Goal: Find specific page/section

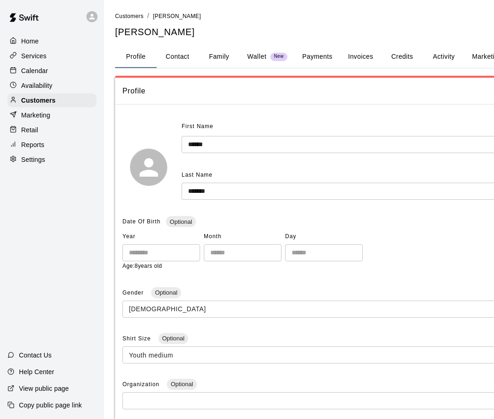
click at [438, 56] on button "Activity" at bounding box center [444, 57] width 42 height 22
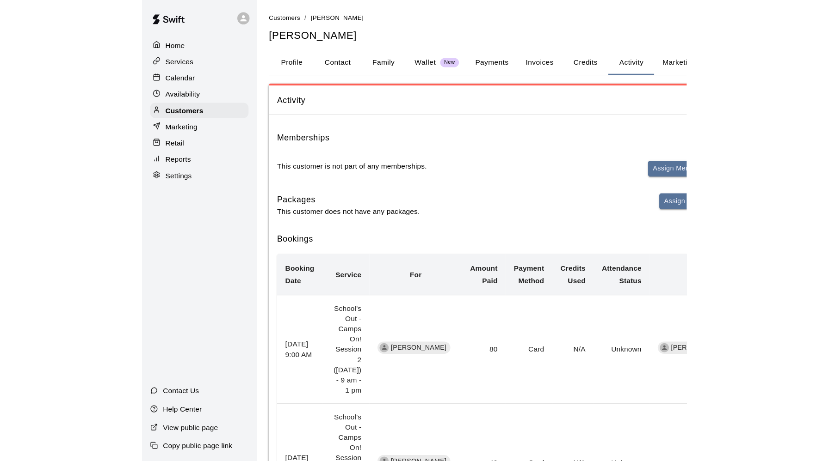
scroll to position [0, 7]
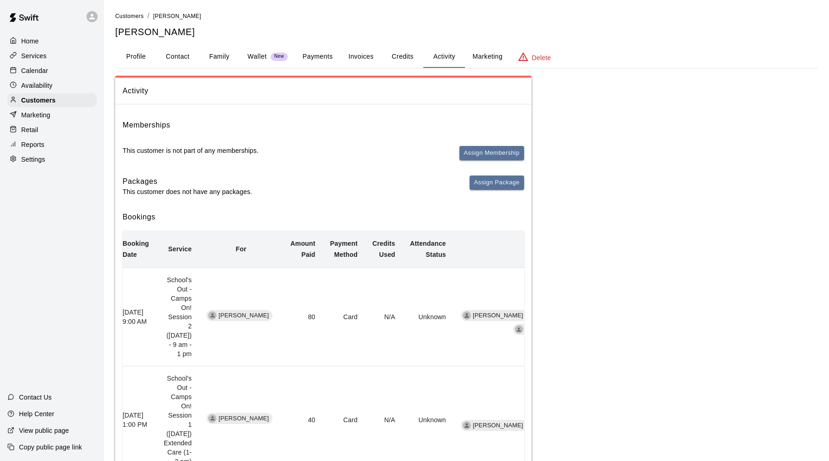
click at [167, 322] on td "School's Out - Camps On! Session 2 ([DATE]) - 9 am - 1 pm" at bounding box center [177, 317] width 43 height 98
click at [132, 326] on th "[DATE] 9:00 AM" at bounding box center [135, 317] width 41 height 98
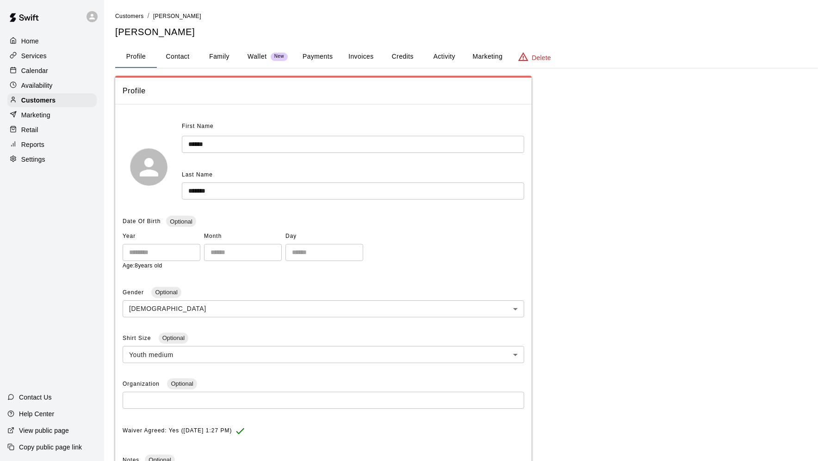
click at [443, 57] on button "Activity" at bounding box center [444, 57] width 42 height 22
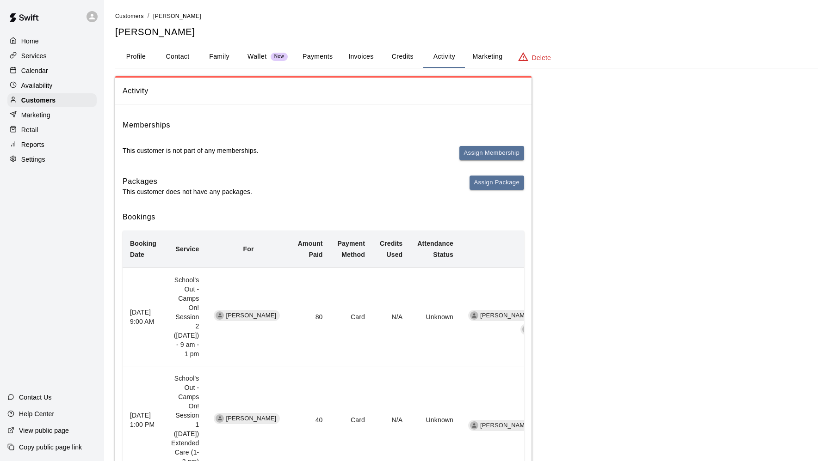
click at [148, 321] on th "[DATE] 9:00 AM" at bounding box center [143, 317] width 41 height 98
click at [257, 319] on span "[PERSON_NAME]" at bounding box center [251, 316] width 58 height 9
